Goal: Task Accomplishment & Management: Use online tool/utility

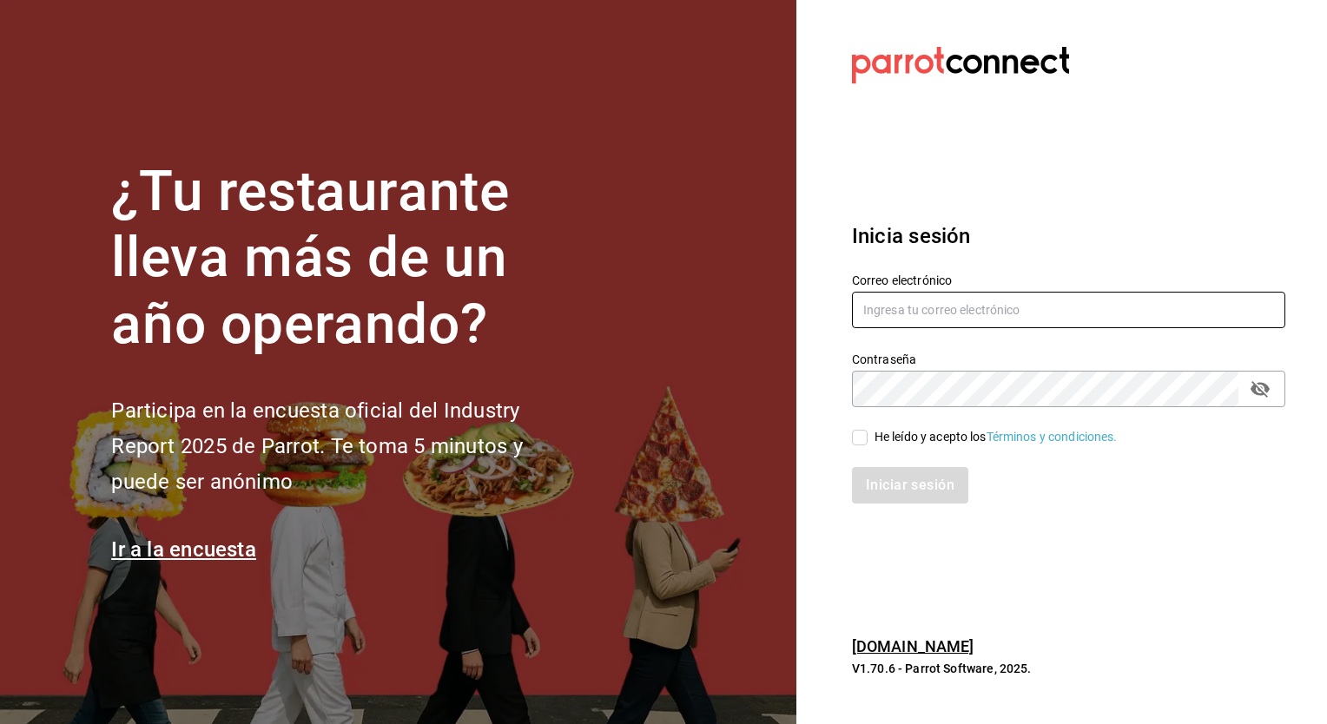
type input "[PERSON_NAME][EMAIL_ADDRESS][PERSON_NAME][DOMAIN_NAME]"
click at [851, 439] on div "He leído y acepto los Términos y condiciones." at bounding box center [1058, 427] width 454 height 40
click at [862, 438] on input "He leído y acepto los Términos y condiciones." at bounding box center [860, 438] width 16 height 16
checkbox input "true"
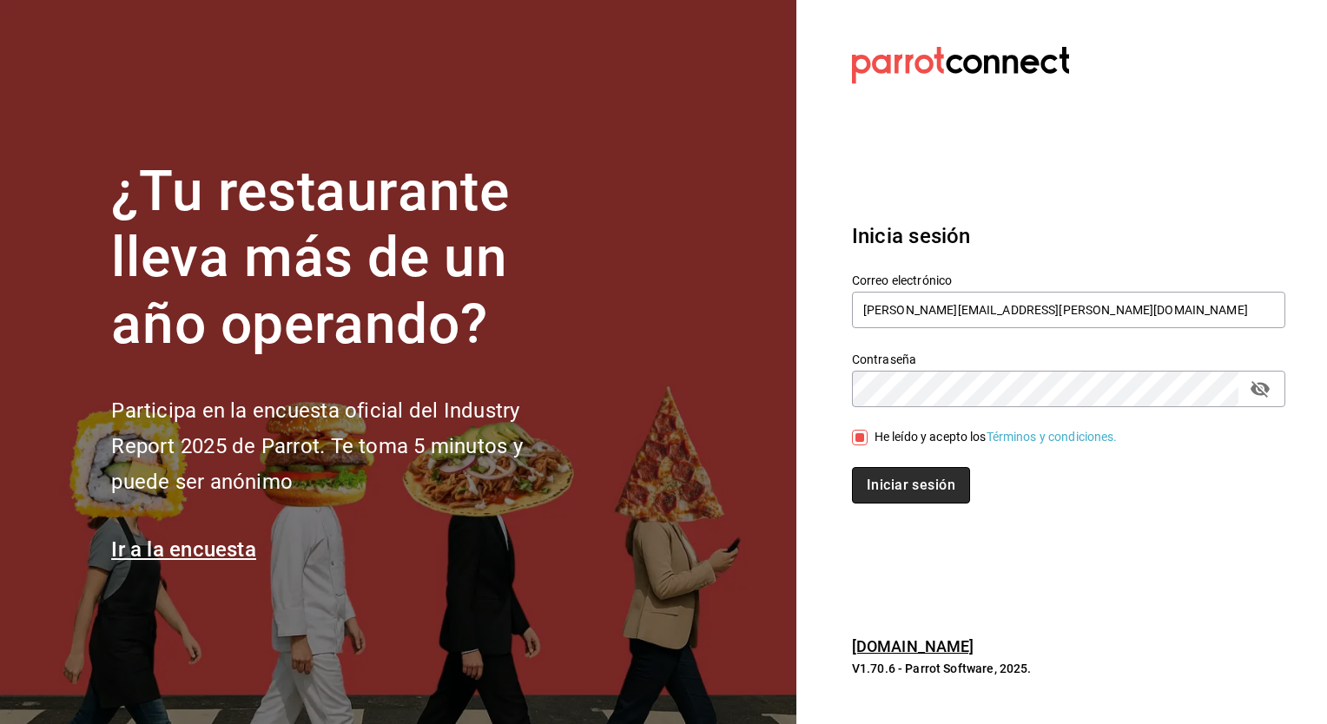
click at [889, 486] on button "Iniciar sesión" at bounding box center [911, 485] width 118 height 36
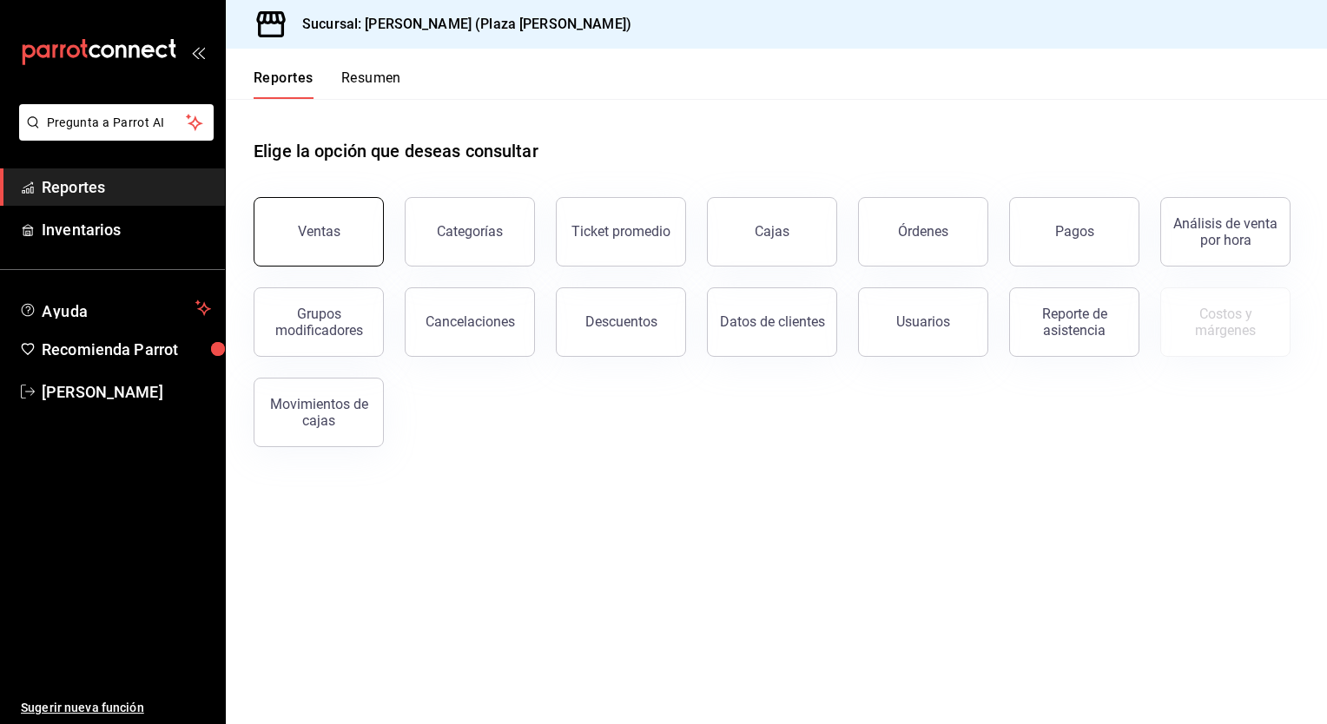
click at [299, 242] on button "Ventas" at bounding box center [319, 231] width 130 height 69
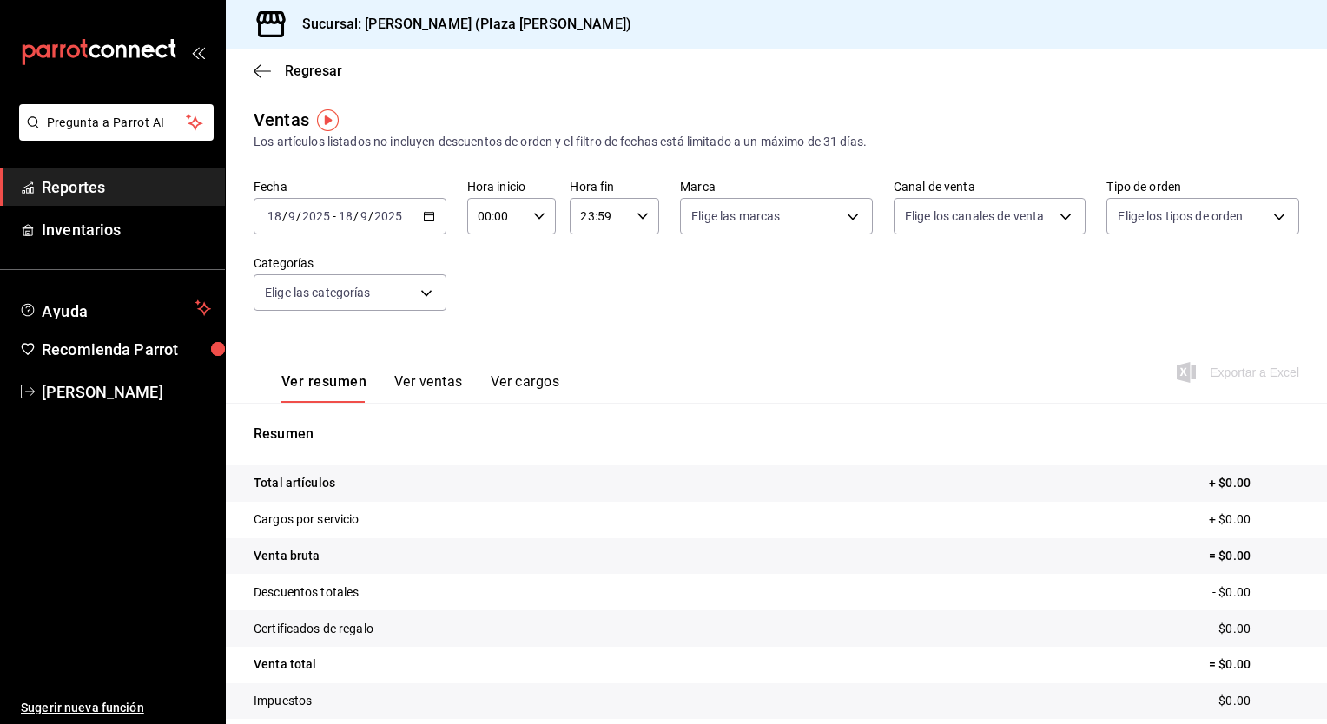
click at [428, 221] on icon "button" at bounding box center [429, 216] width 12 height 12
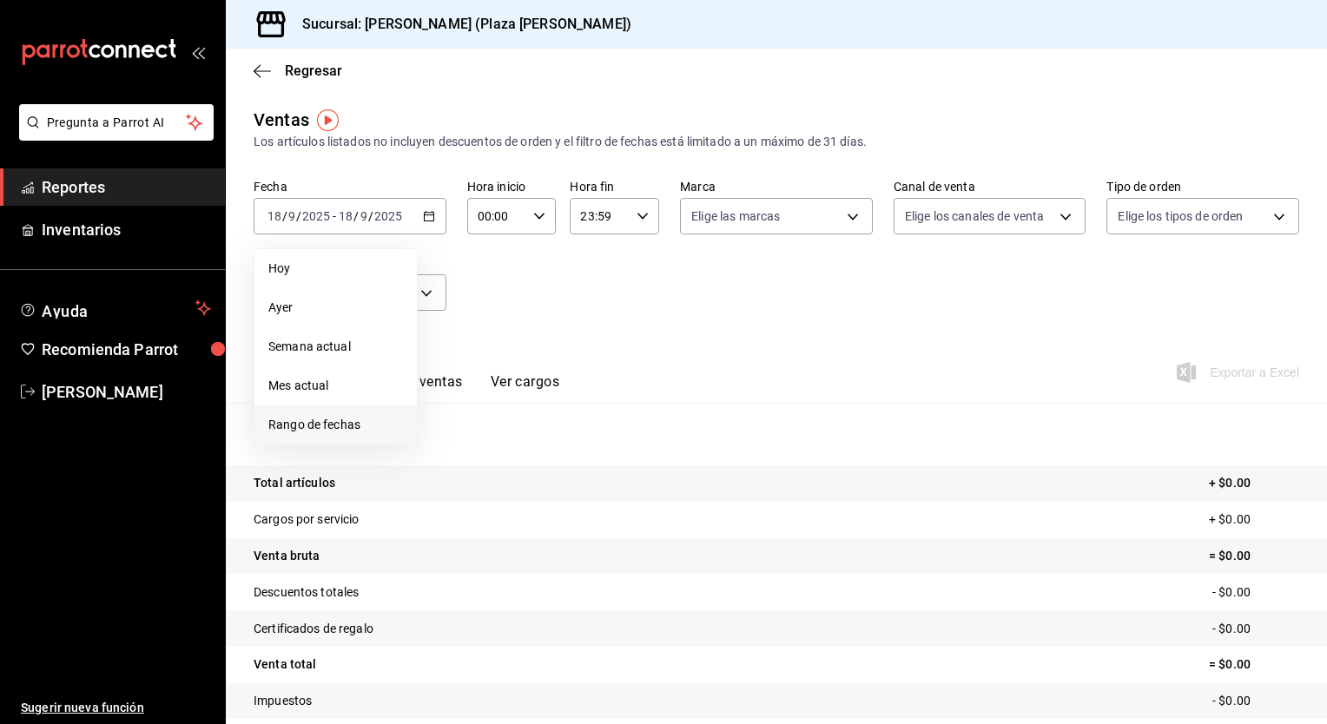
click at [341, 422] on span "Rango de fechas" at bounding box center [335, 425] width 135 height 18
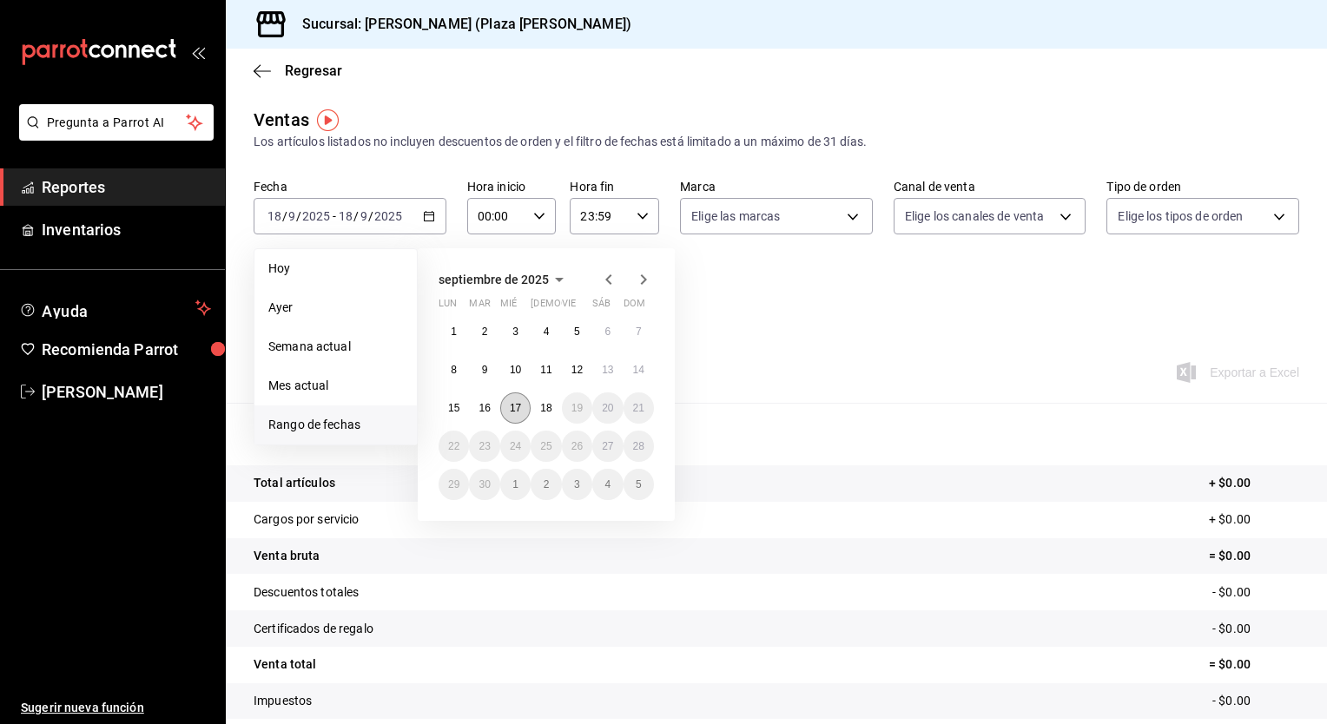
click at [508, 409] on button "17" at bounding box center [515, 408] width 30 height 31
click at [548, 411] on abbr "18" at bounding box center [545, 408] width 11 height 12
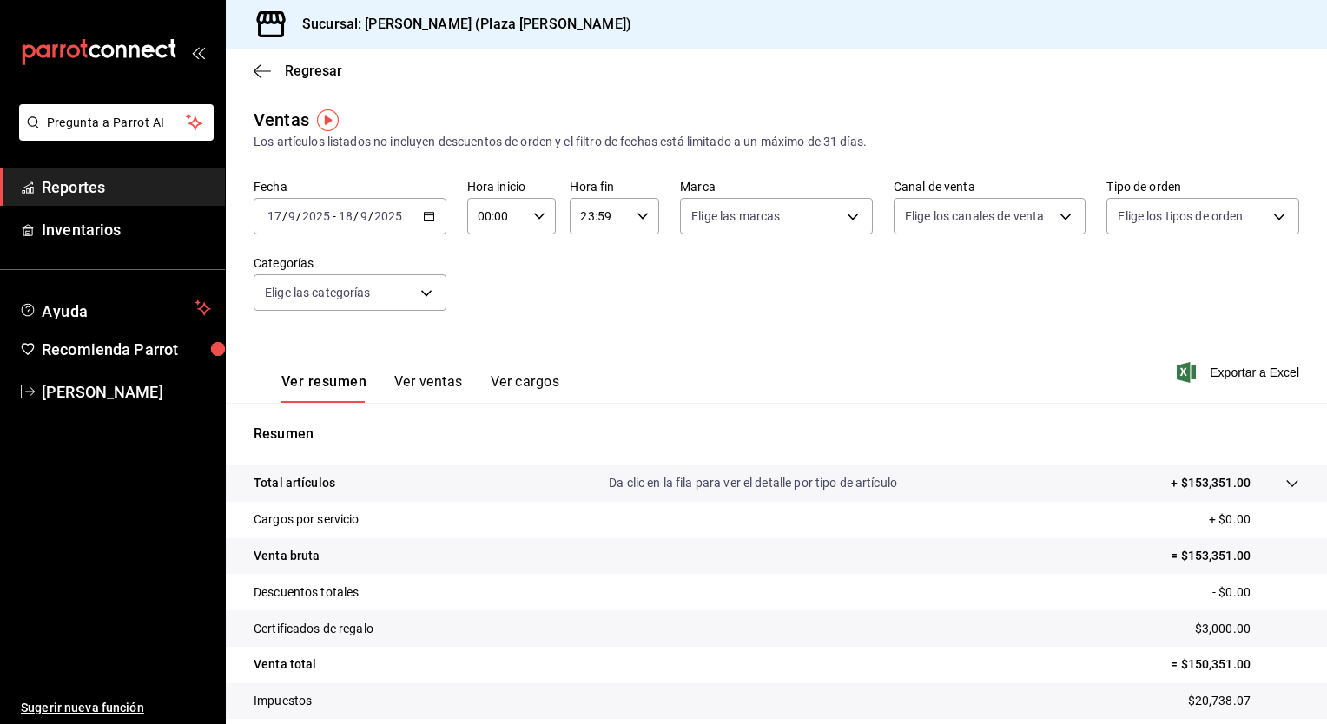
scroll to position [108, 0]
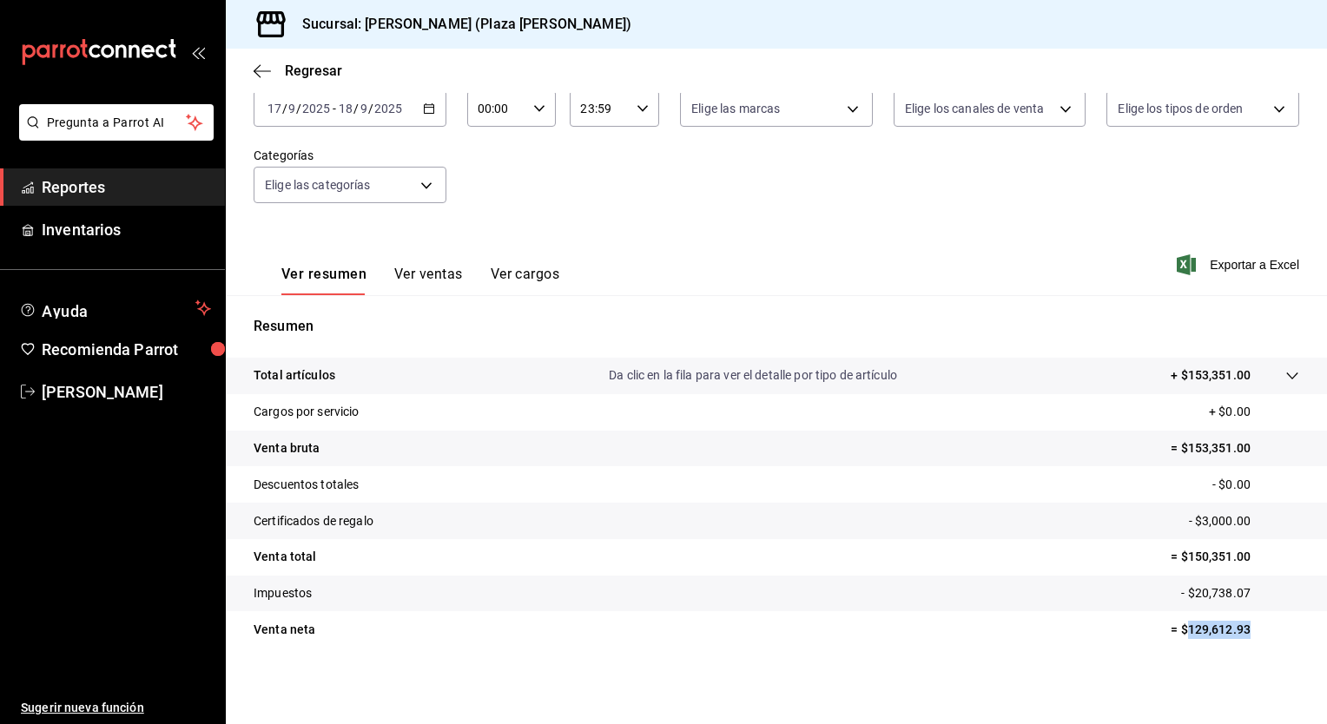
drag, startPoint x: 1177, startPoint y: 625, endPoint x: 1244, endPoint y: 625, distance: 66.9
click at [1244, 625] on p "= $129,612.93" at bounding box center [1235, 630] width 129 height 18
drag, startPoint x: 1244, startPoint y: 625, endPoint x: 1220, endPoint y: 636, distance: 25.7
copy p "129,612.93"
click at [1251, 261] on span "Exportar a Excel" at bounding box center [1239, 265] width 119 height 21
